Goal: Transaction & Acquisition: Purchase product/service

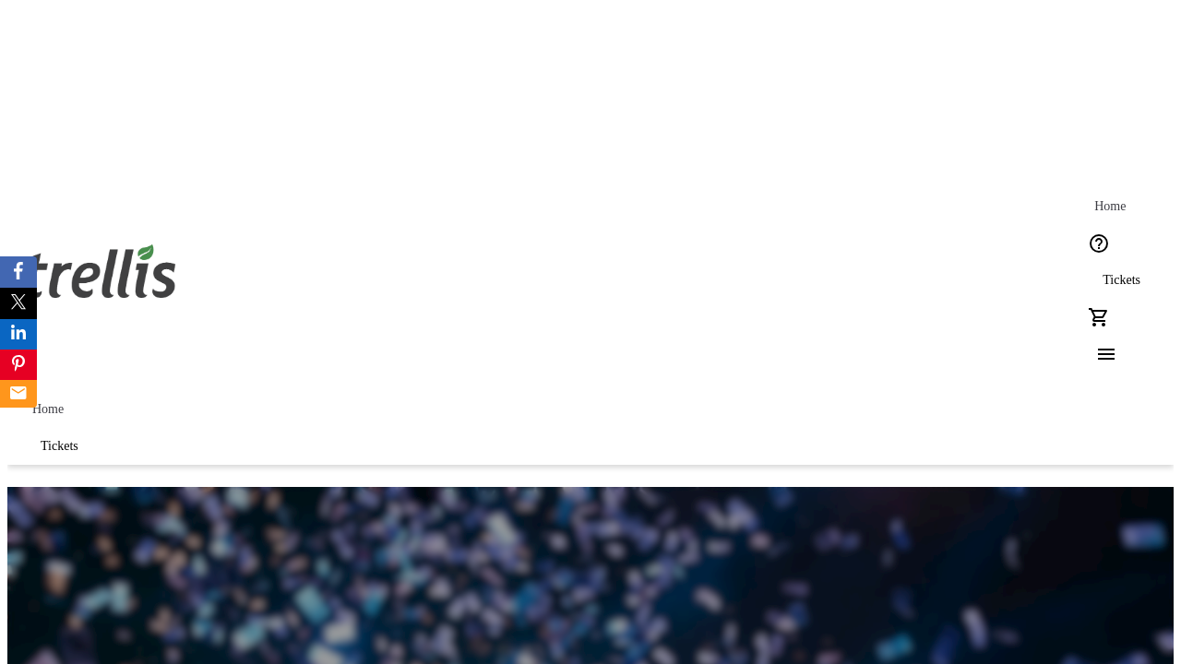
click at [1102, 273] on span "Tickets" at bounding box center [1121, 280] width 38 height 15
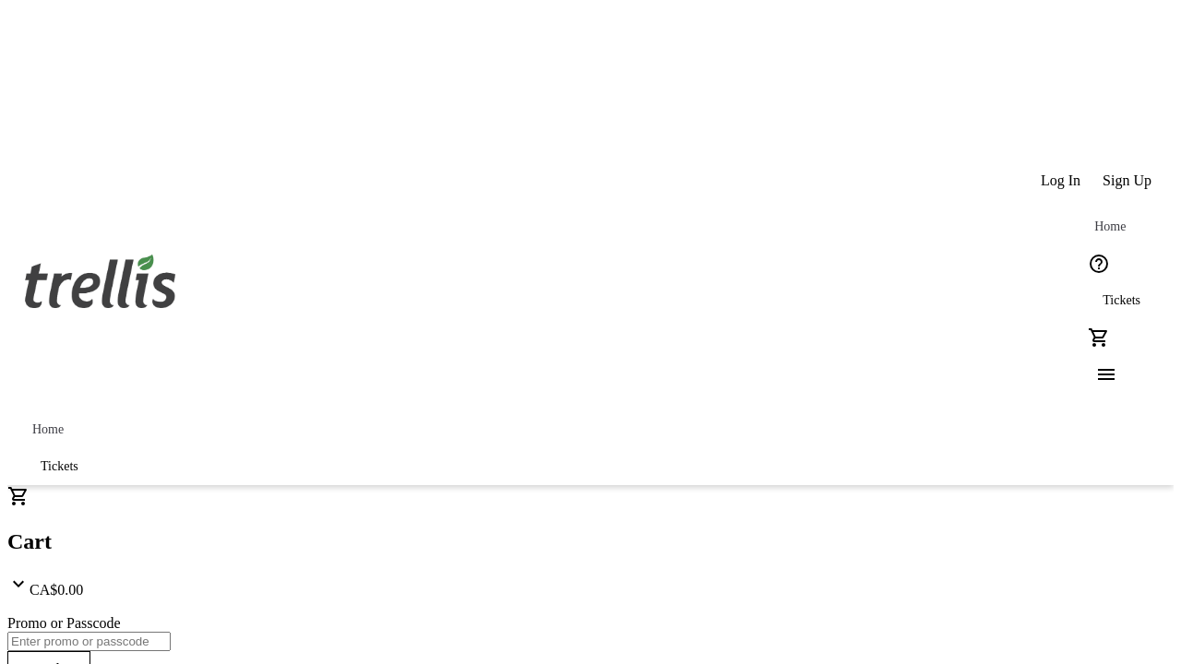
type input "1"
type input "UNLOCK"
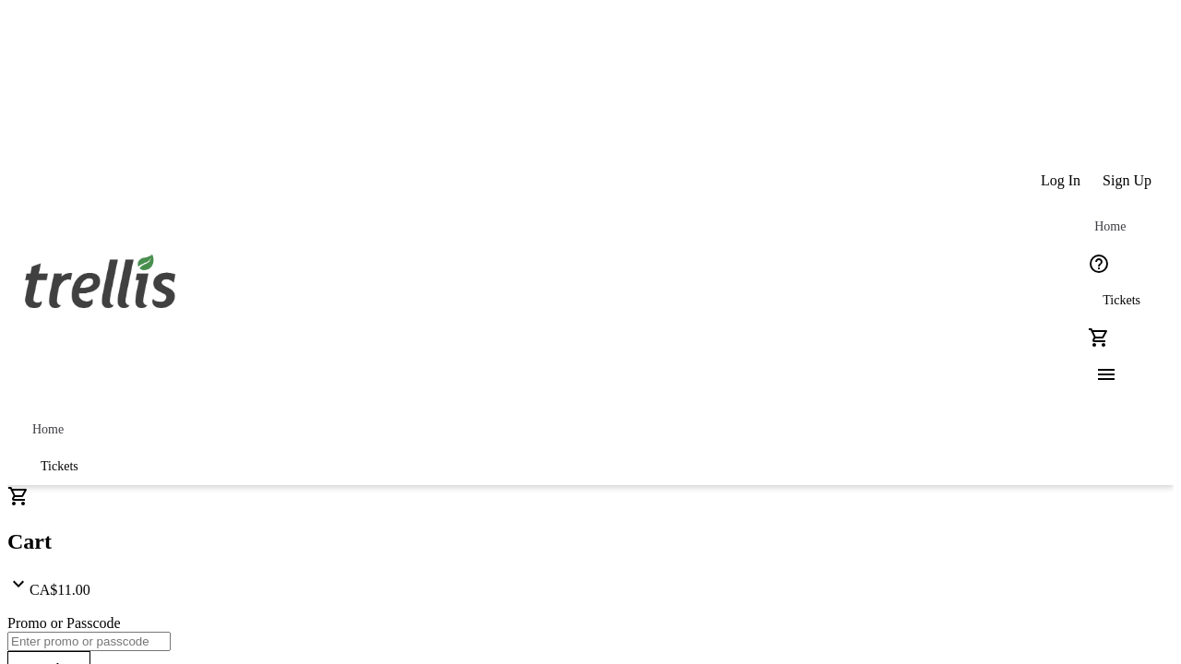
type input "5"
